Goal: Task Accomplishment & Management: Manage account settings

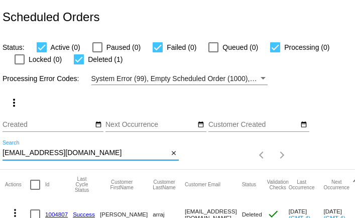
click at [102, 154] on input "meghalaina@gmail.com" at bounding box center [86, 153] width 166 height 8
paste input "lovekarlek1"
type input "lovekarlek1@gmail.com"
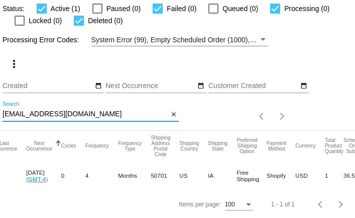
scroll to position [0, 349]
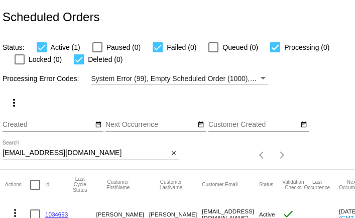
click at [86, 155] on input "[EMAIL_ADDRESS][DOMAIN_NAME]" at bounding box center [86, 153] width 166 height 8
click at [86, 155] on input "lovekarlek1@gmail.com" at bounding box center [86, 153] width 166 height 8
paste input "bethwebb1960@yahoo"
type input "[EMAIL_ADDRESS][DOMAIN_NAME]"
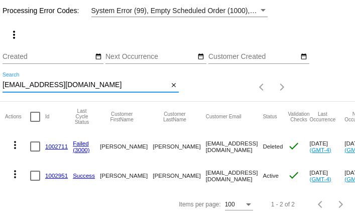
click at [62, 174] on link "1002951" at bounding box center [56, 175] width 23 height 7
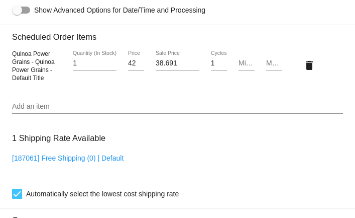
scroll to position [765, 0]
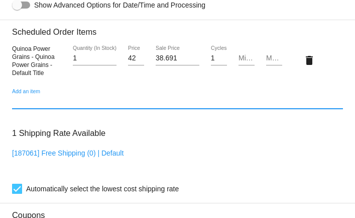
click at [63, 105] on input "Add an item" at bounding box center [177, 101] width 331 height 8
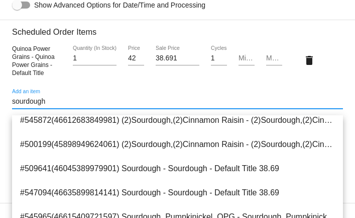
scroll to position [113, 0]
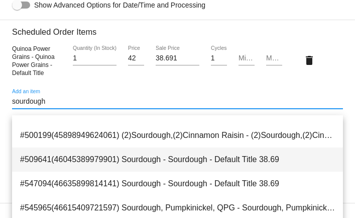
type input "sourdough"
click at [99, 158] on span "#509641(46045389979901) Sourdough - Sourdough - Default Title 38.69" at bounding box center [177, 159] width 315 height 24
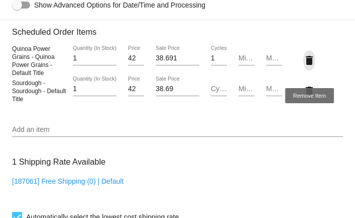
click at [311, 66] on mat-icon "delete" at bounding box center [309, 60] width 12 height 12
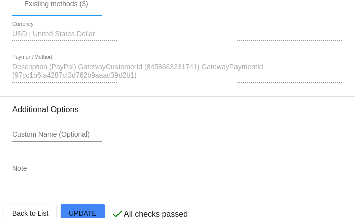
scroll to position [1099, 0]
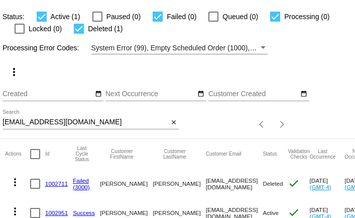
scroll to position [34, 0]
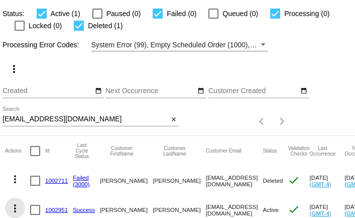
click at [18, 206] on mat-icon "more_vert" at bounding box center [15, 208] width 12 height 12
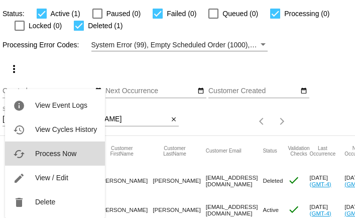
click at [43, 151] on span "Process Now" at bounding box center [55, 153] width 41 height 8
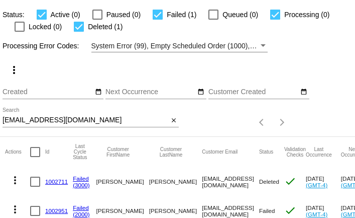
scroll to position [68, 0]
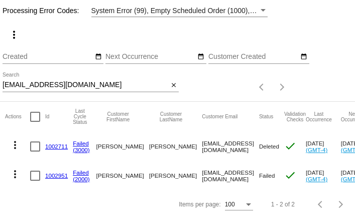
click at [63, 174] on link "1002951" at bounding box center [56, 175] width 23 height 7
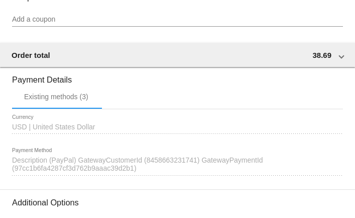
scroll to position [1048, 0]
